Goal: Find specific page/section: Find specific page/section

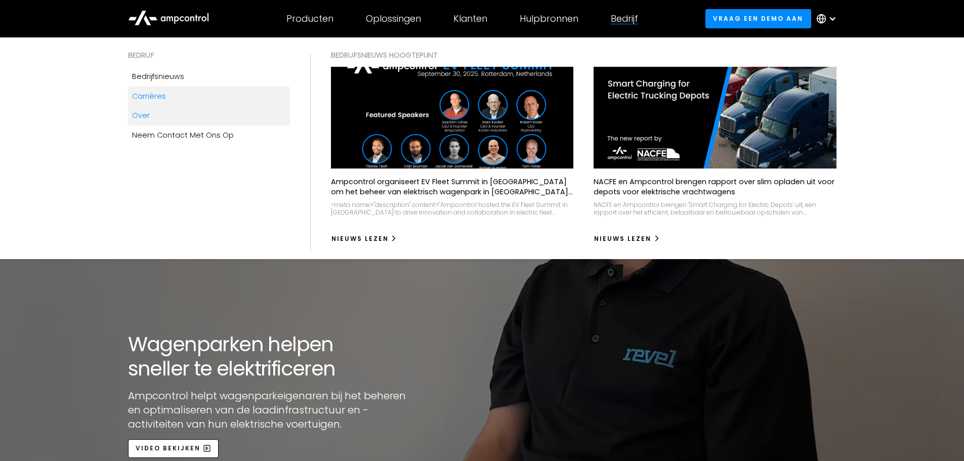
click at [172, 93] on link "Carrières" at bounding box center [209, 96] width 162 height 19
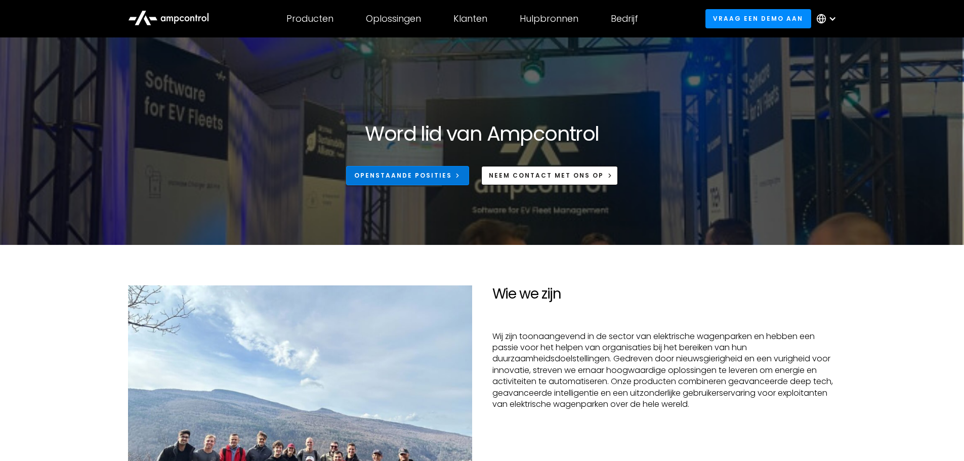
click at [413, 177] on div "Openstaande posities" at bounding box center [403, 175] width 98 height 9
